Goal: Information Seeking & Learning: Check status

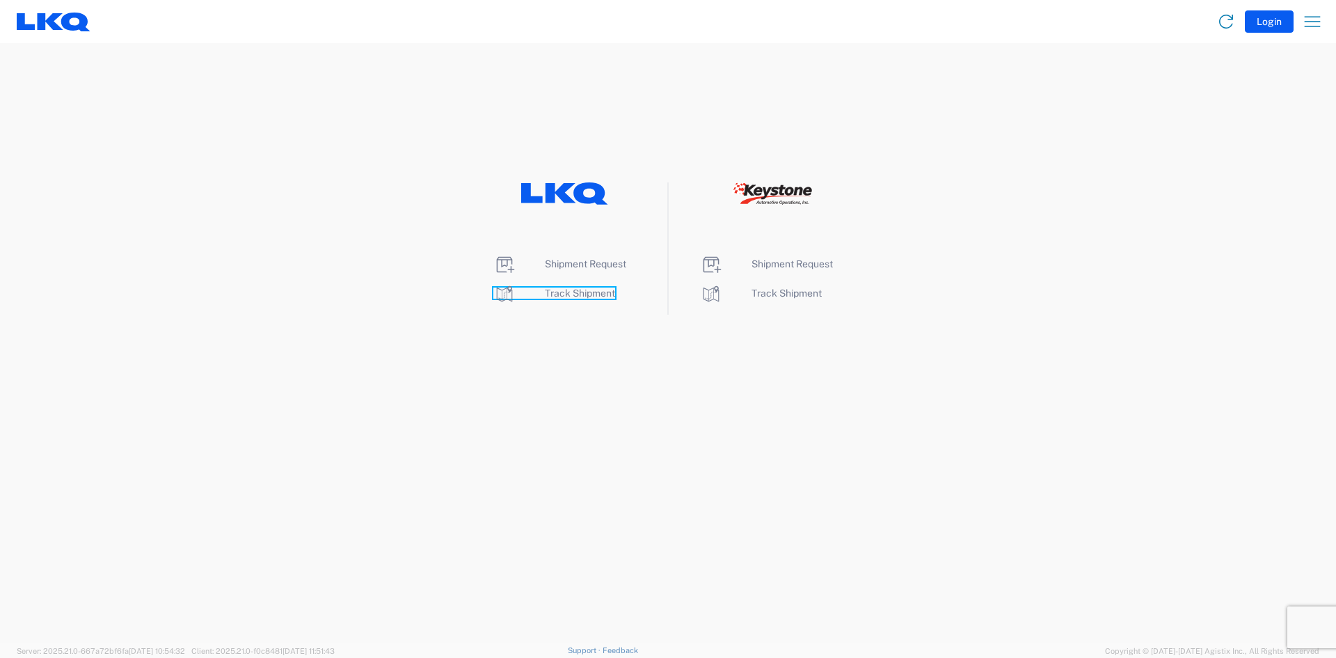
click at [577, 292] on span "Track Shipment" at bounding box center [580, 292] width 70 height 11
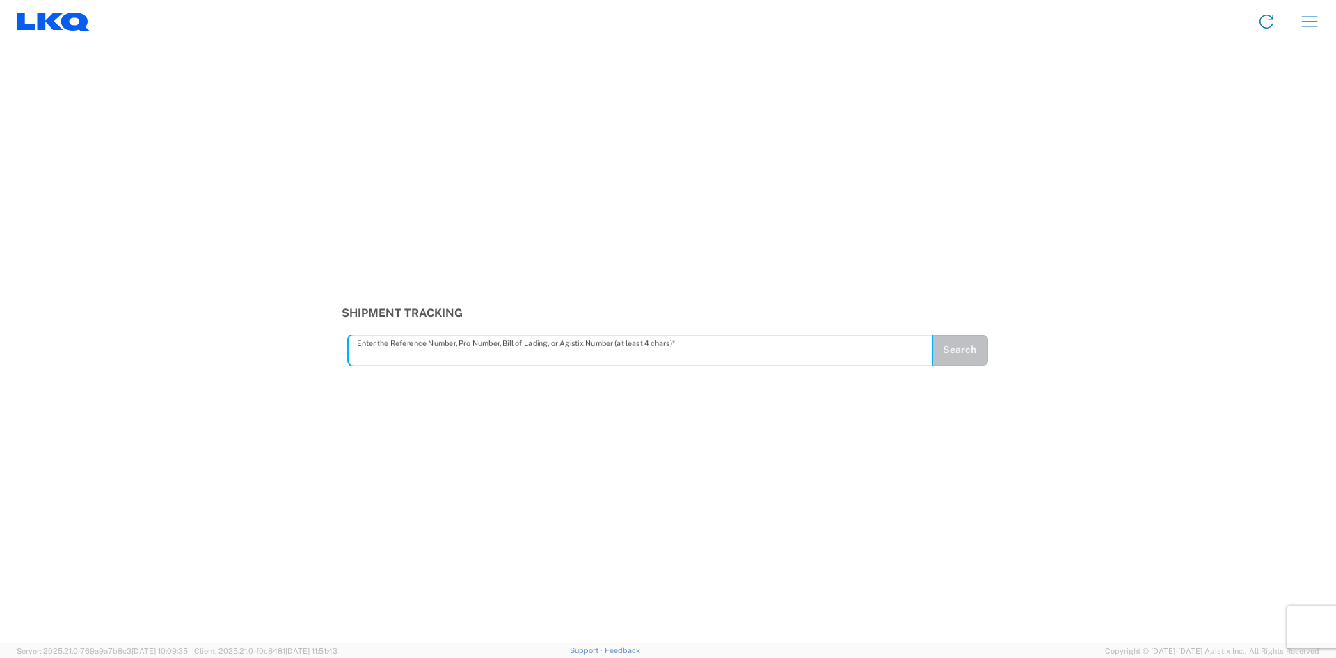
click at [528, 354] on input "text" at bounding box center [640, 350] width 567 height 24
type input "56729147"
click at [952, 359] on button "Search" at bounding box center [959, 350] width 57 height 31
